Goal: Navigation & Orientation: Understand site structure

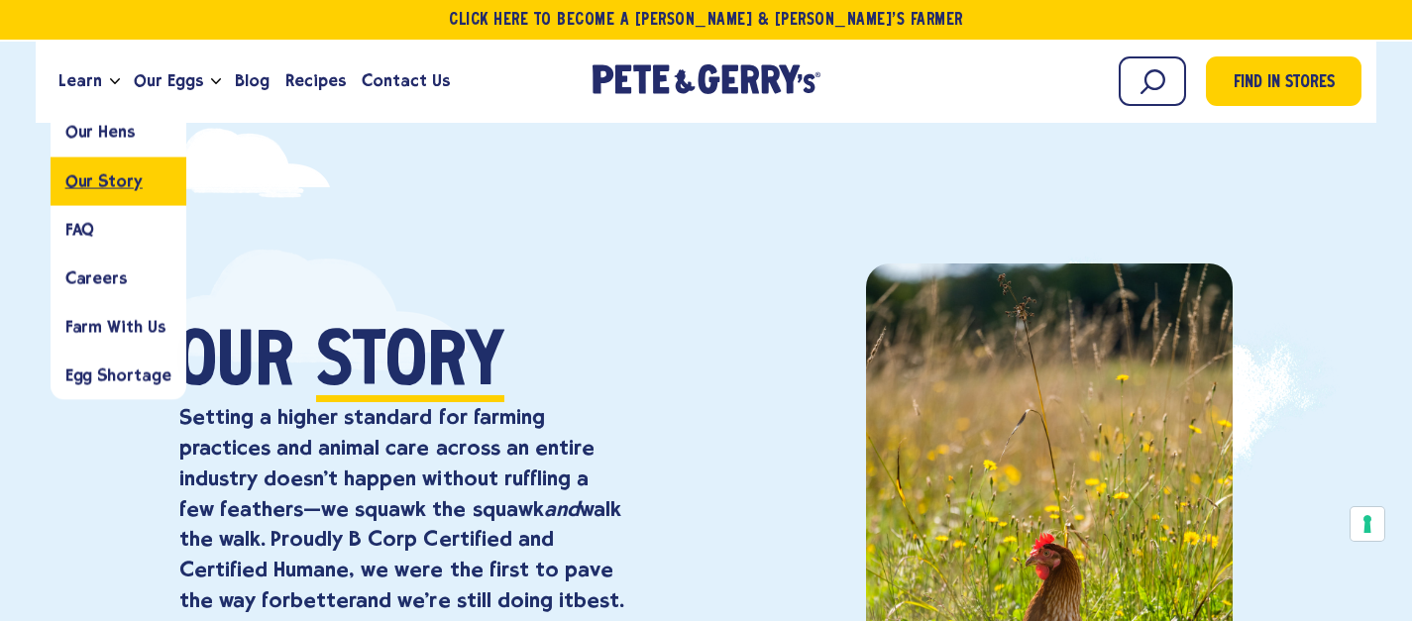
click at [107, 189] on span "Our Story" at bounding box center [103, 180] width 77 height 19
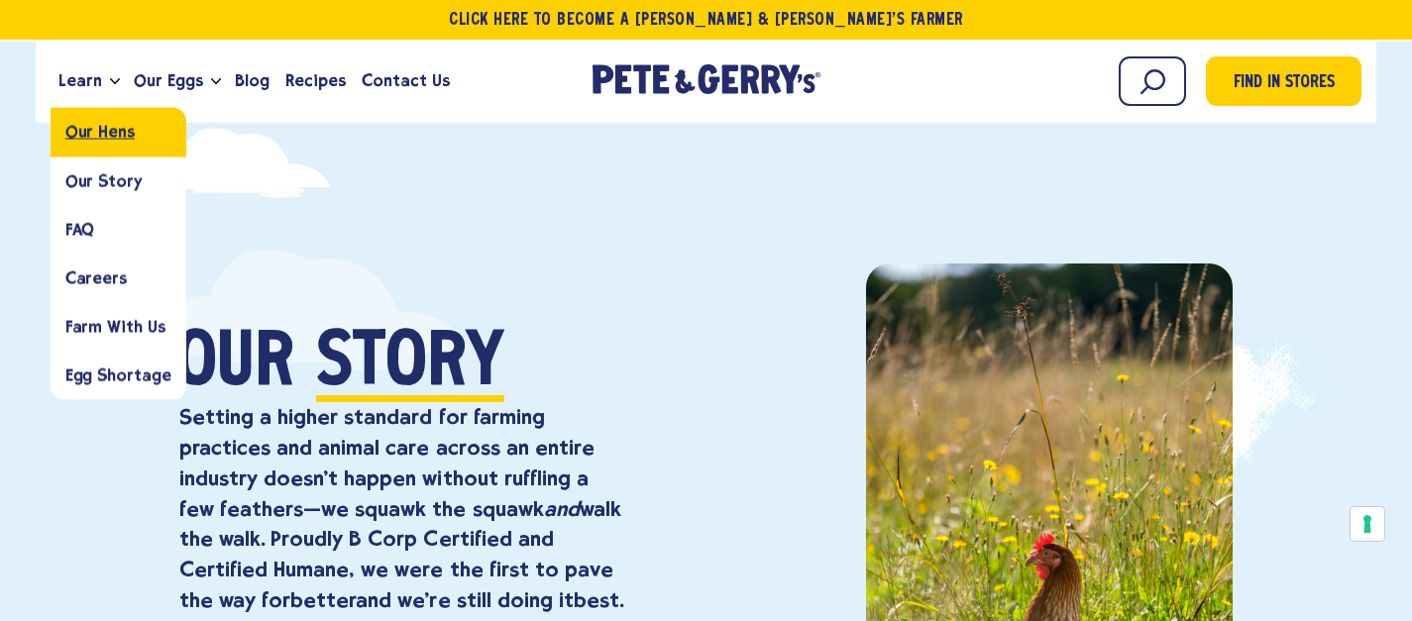
click at [107, 136] on span "Our Hens" at bounding box center [99, 132] width 69 height 19
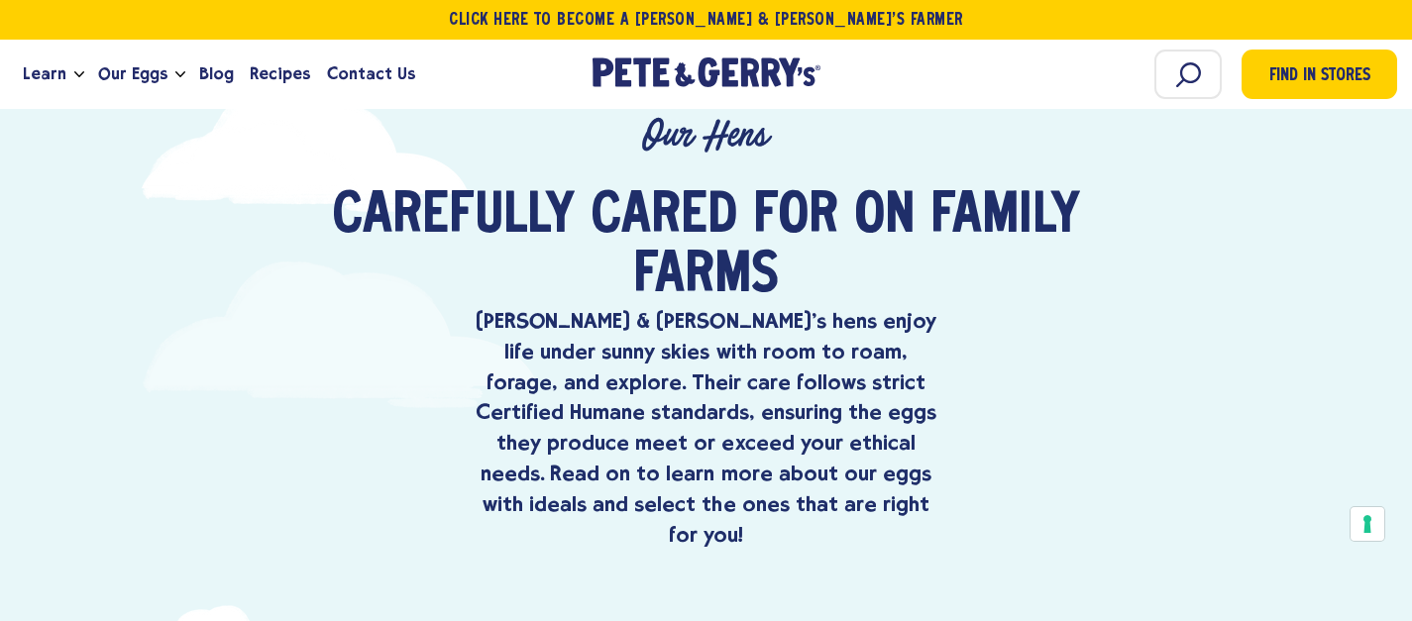
scroll to position [496, 0]
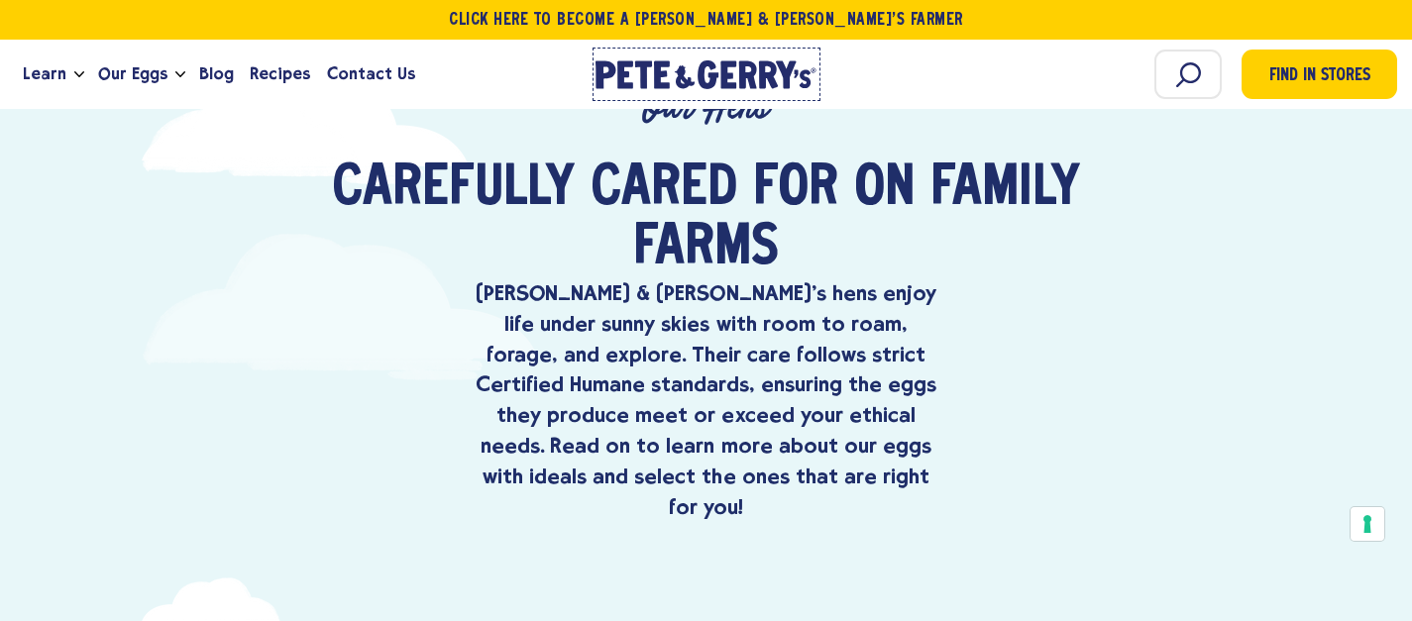
click at [633, 66] on icon "[PERSON_NAME] & [PERSON_NAME]'s Homepage" at bounding box center [707, 74] width 222 height 29
